Goal: Task Accomplishment & Management: Complete application form

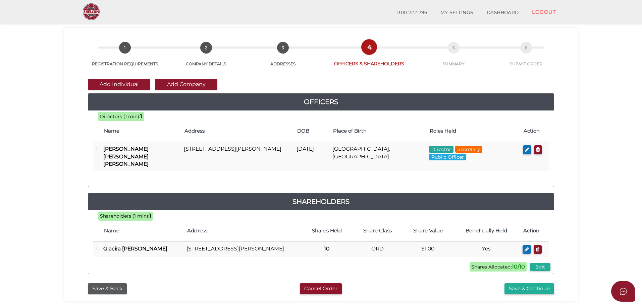
scroll to position [34, 0]
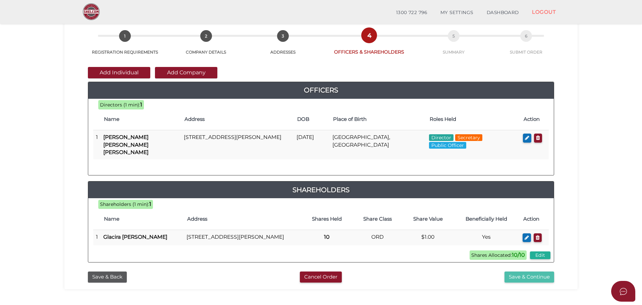
click at [520, 275] on button "Save & Continue" at bounding box center [529, 277] width 50 height 11
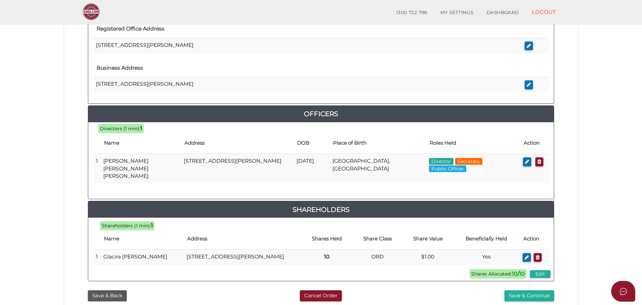
scroll to position [288, 0]
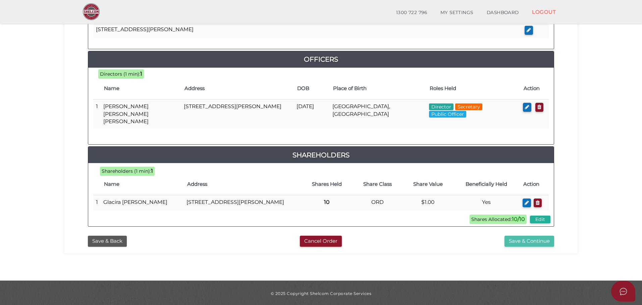
click at [510, 240] on button "Save & Continue" at bounding box center [529, 241] width 50 height 11
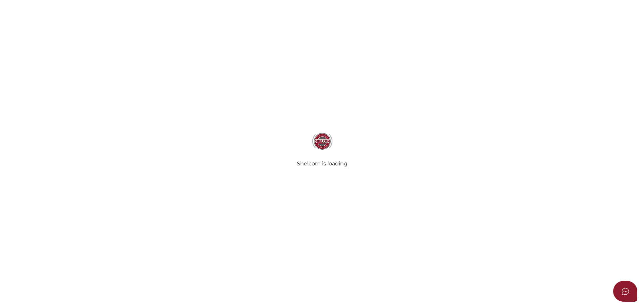
select select "Comb Binding"
select select "No"
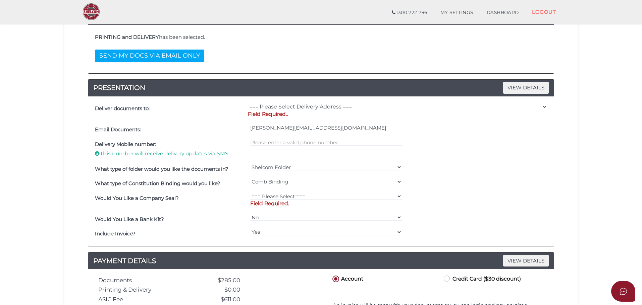
scroll to position [134, 0]
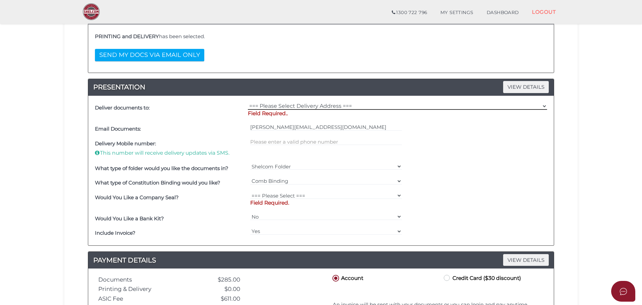
drag, startPoint x: 263, startPoint y: 108, endPoint x: 267, endPoint y: 109, distance: 3.7
click at [263, 108] on select "=== Please Select Delivery Address === (User Address - [PERSON_NAME]) [STREET_A…" at bounding box center [397, 106] width 299 height 7
select select "Other"
click at [248, 103] on select "=== Please Select Delivery Address === (User Address - [PERSON_NAME]) [STREET_A…" at bounding box center [397, 106] width 299 height 7
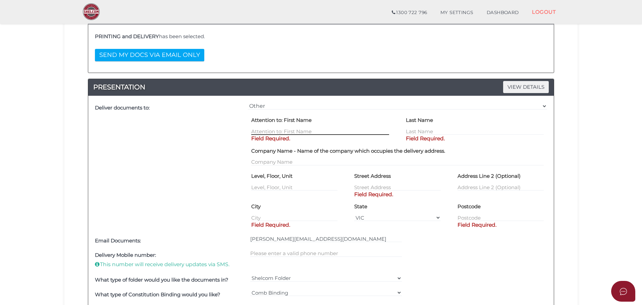
drag, startPoint x: 262, startPoint y: 131, endPoint x: 267, endPoint y: 131, distance: 4.7
click at [262, 131] on input "text" at bounding box center [320, 131] width 138 height 7
type input "ROWAN"
type input "HARMAN"
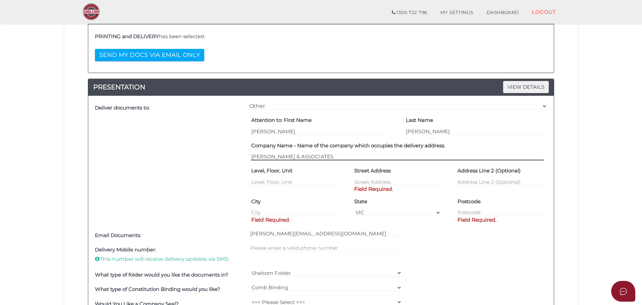
type input "R. HARMAN & ASSOCIATES"
type input "2"
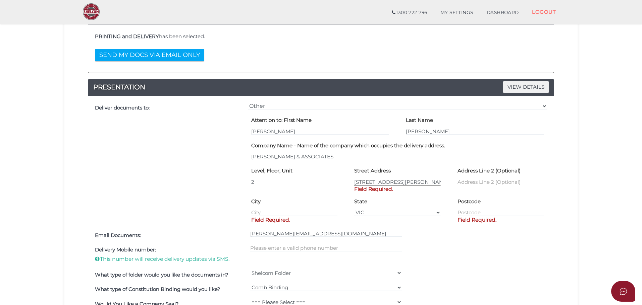
type input "73 ROBINSON STREET"
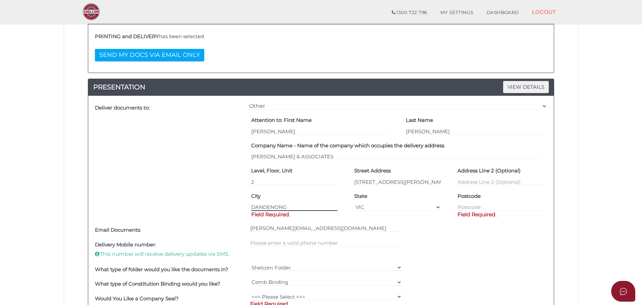
type input "DANDENONG"
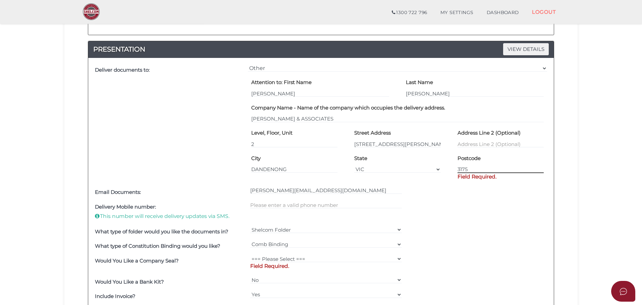
scroll to position [235, 0]
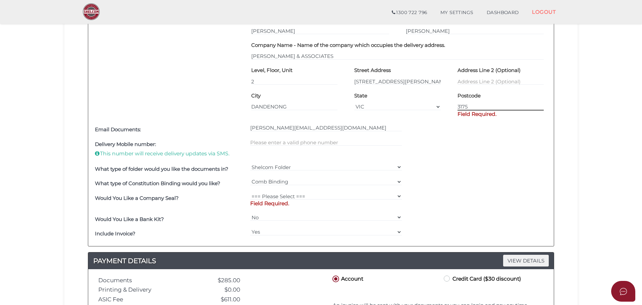
type input "3175"
click at [275, 196] on div "=== Please Select === Fold Seal $50 No Seal Field Required." at bounding box center [325, 201] width 155 height 21
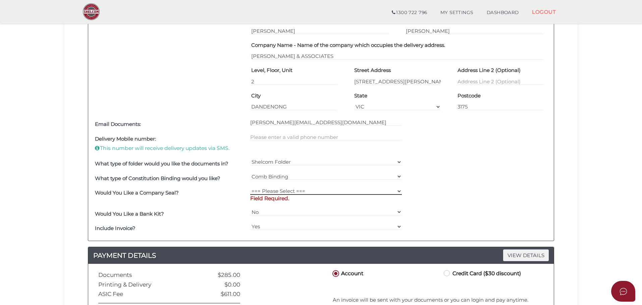
select select "0"
click at [250, 188] on select "=== Please Select === Fold Seal $50 No Seal" at bounding box center [326, 191] width 152 height 7
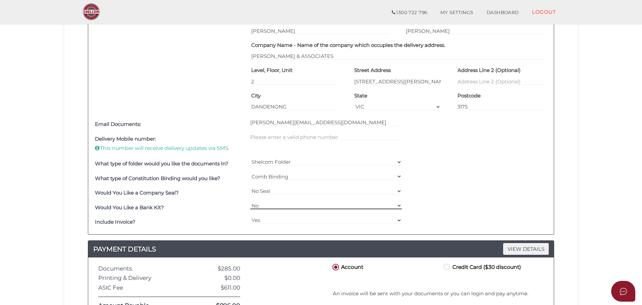
click at [262, 206] on select "Yes No" at bounding box center [326, 205] width 152 height 7
select select "Yes"
click at [250, 202] on select "Yes No" at bounding box center [326, 205] width 152 height 7
drag, startPoint x: 259, startPoint y: 219, endPoint x: 270, endPoint y: 224, distance: 11.1
click at [259, 219] on select "Yes No" at bounding box center [326, 220] width 152 height 7
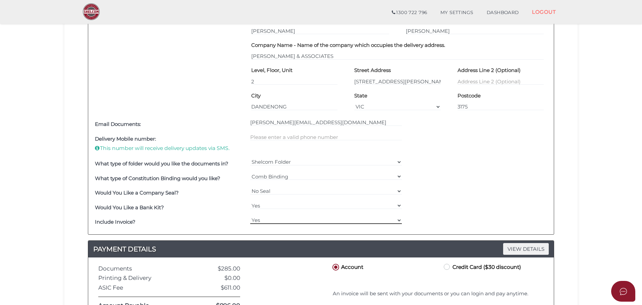
select select "No"
click at [250, 217] on select "Yes No" at bounding box center [326, 220] width 152 height 7
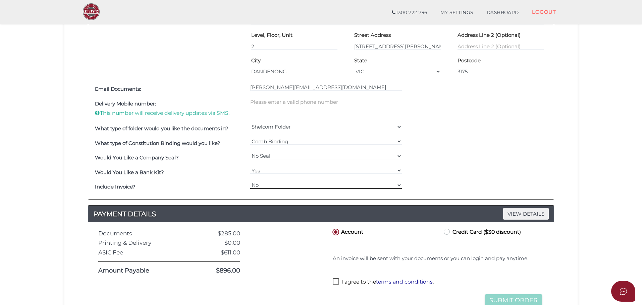
scroll to position [302, 0]
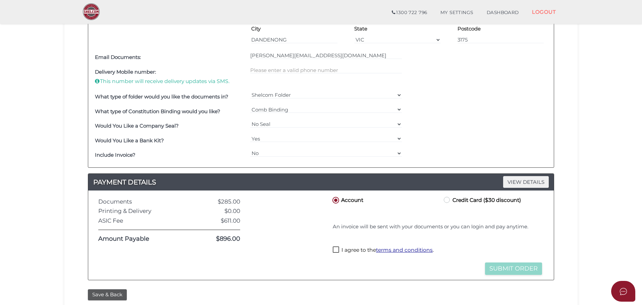
click at [448, 199] on label "Credit Card ($30 discount)" at bounding box center [481, 200] width 78 height 8
radio input "true"
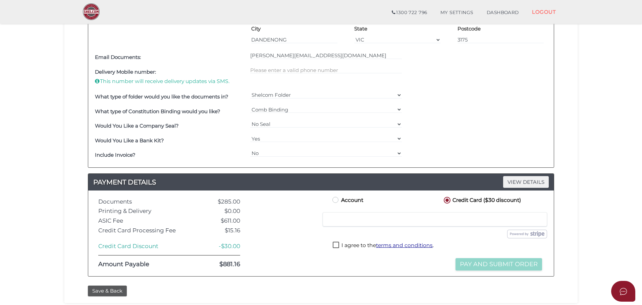
click at [336, 247] on label "I agree to the terms and conditions ." at bounding box center [383, 246] width 101 height 8
checkbox input "true"
click at [491, 262] on button "Pay and Submit Order" at bounding box center [498, 264] width 86 height 12
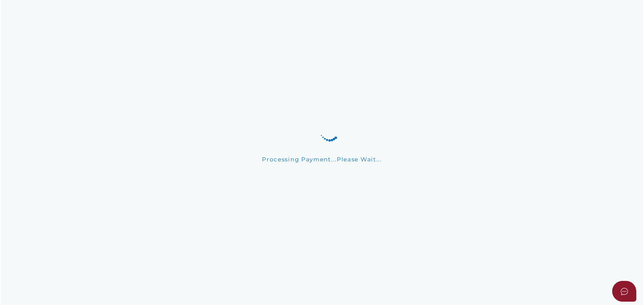
scroll to position [0, 0]
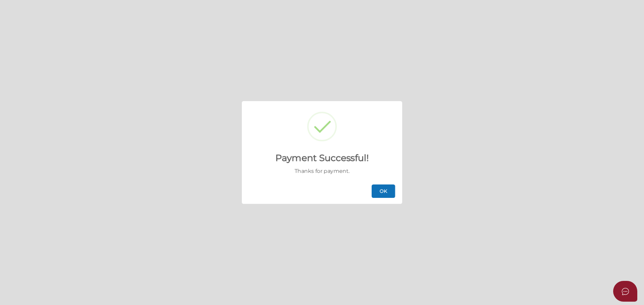
click at [381, 192] on button "OK" at bounding box center [382, 191] width 23 height 13
